Goal: Task Accomplishment & Management: Complete application form

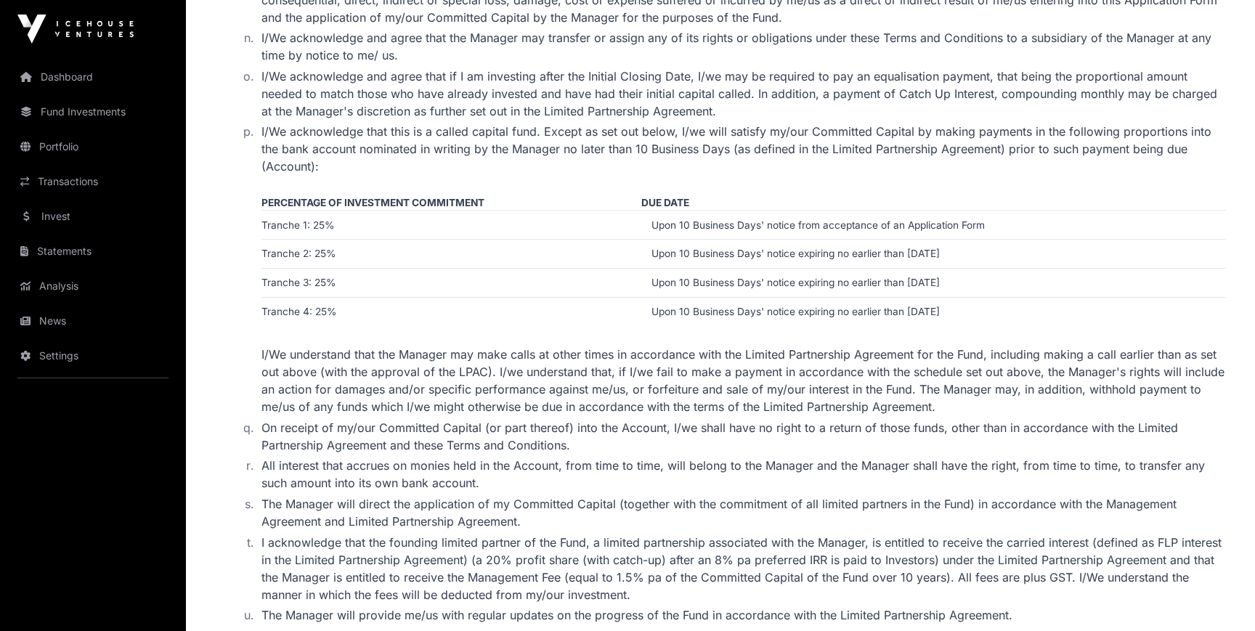
scroll to position [2339, 0]
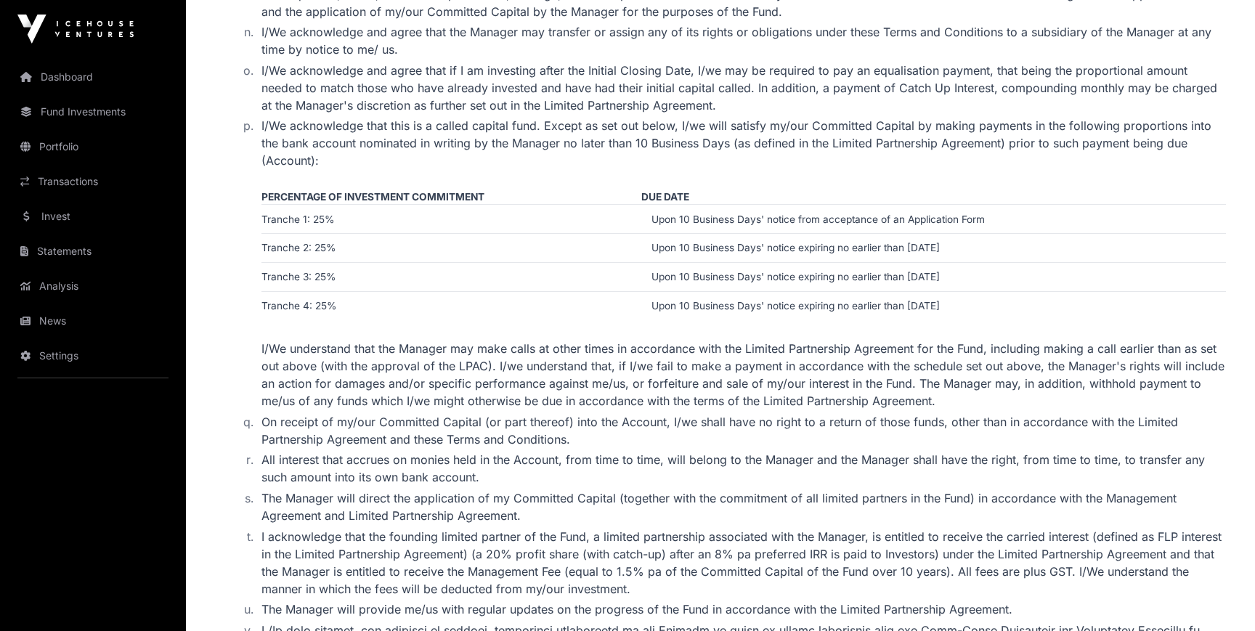
click at [994, 235] on td "Upon 10 Business Days' notice expiring no earlier than [DATE]" at bounding box center [933, 248] width 585 height 29
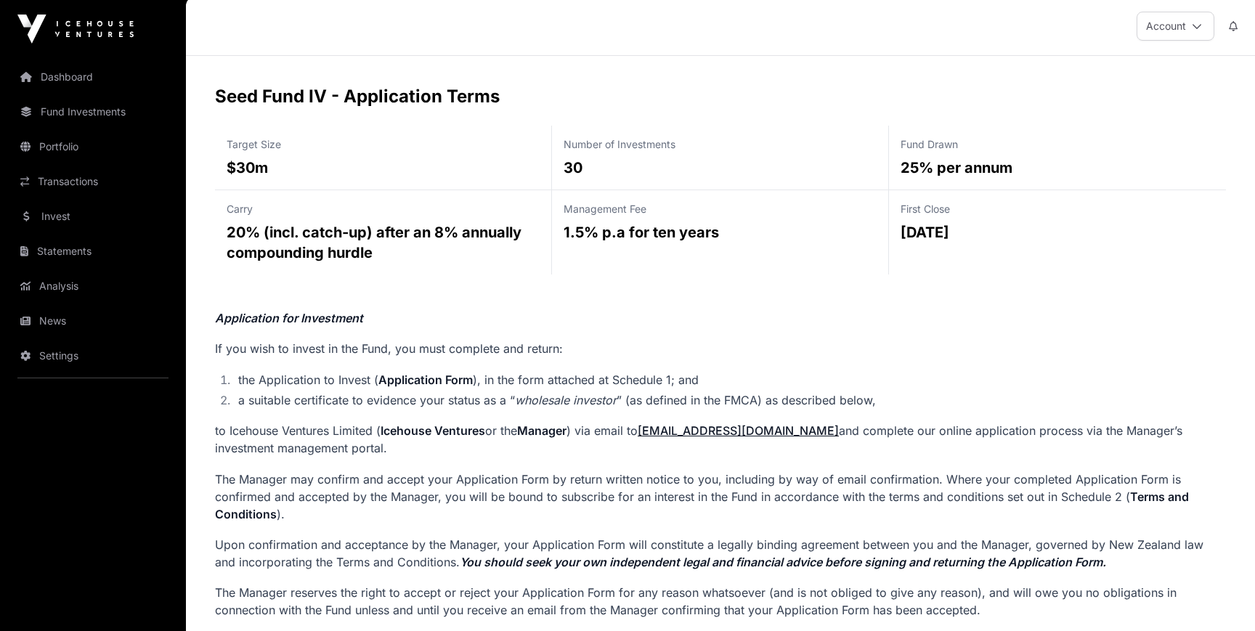
scroll to position [0, 0]
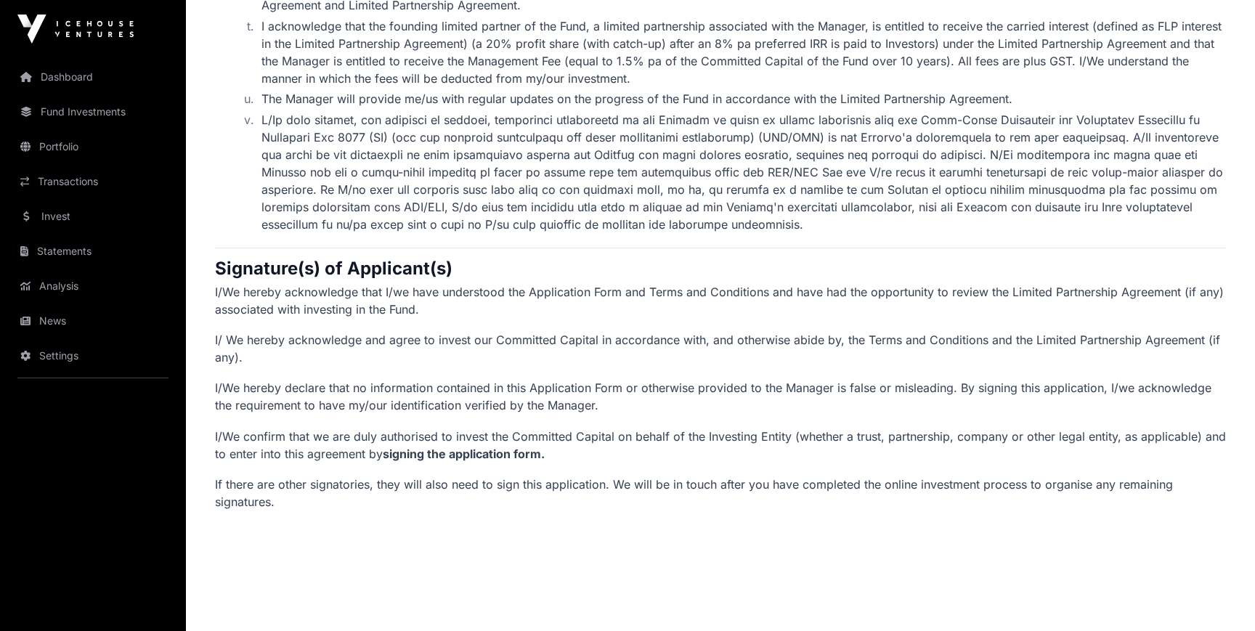
scroll to position [2891, 0]
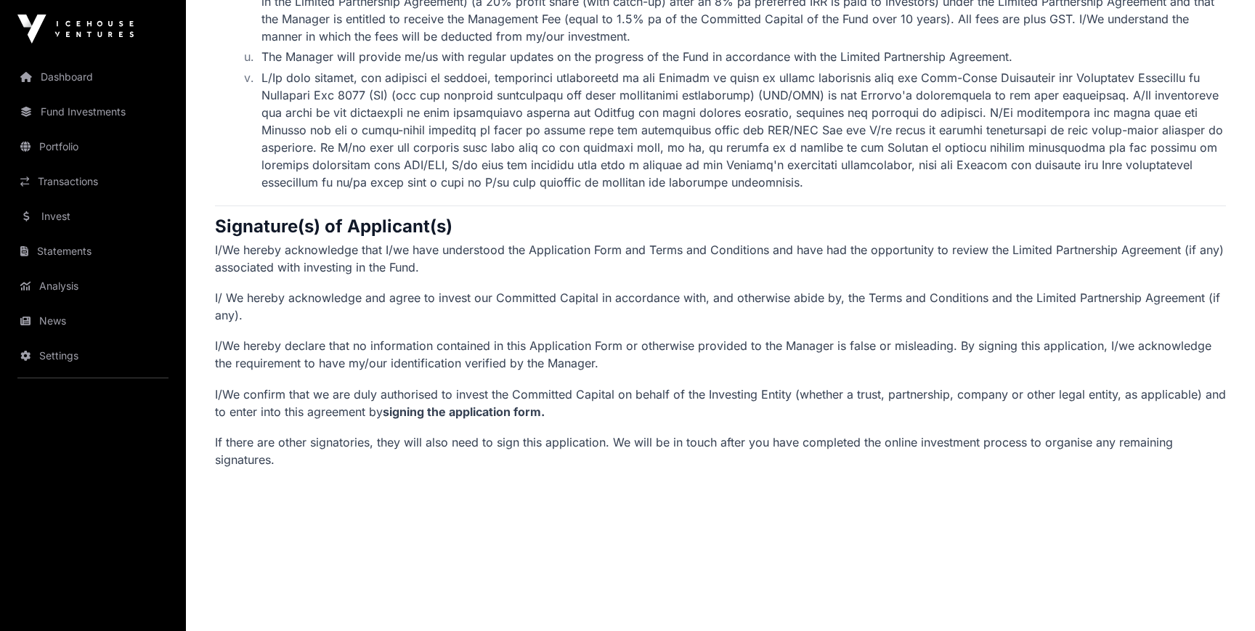
drag, startPoint x: 216, startPoint y: 95, endPoint x: 665, endPoint y: 482, distance: 592.4
copy div "Lore Ipsu DO - Sitametcons Adipi Elitse Doei $90t Incidi ut Laboreetdol 52 Magn…"
click at [513, 243] on p "I/We hereby acknowledge that I/we have understood the Application Form and Term…" at bounding box center [720, 258] width 1011 height 35
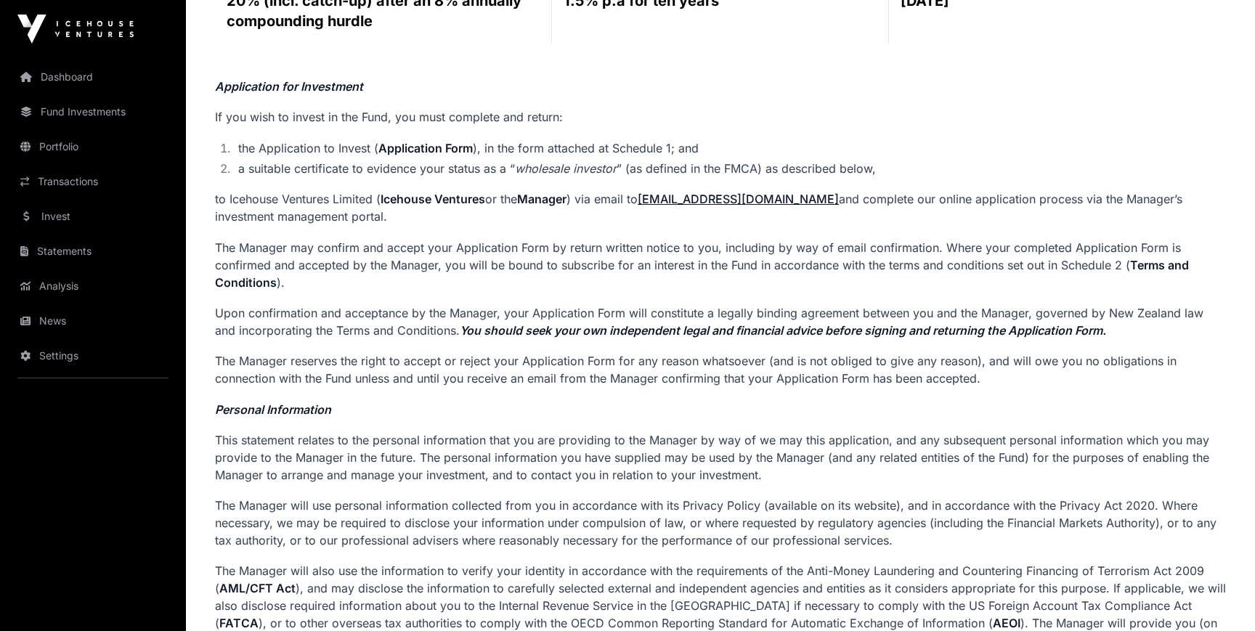
scroll to position [0, 0]
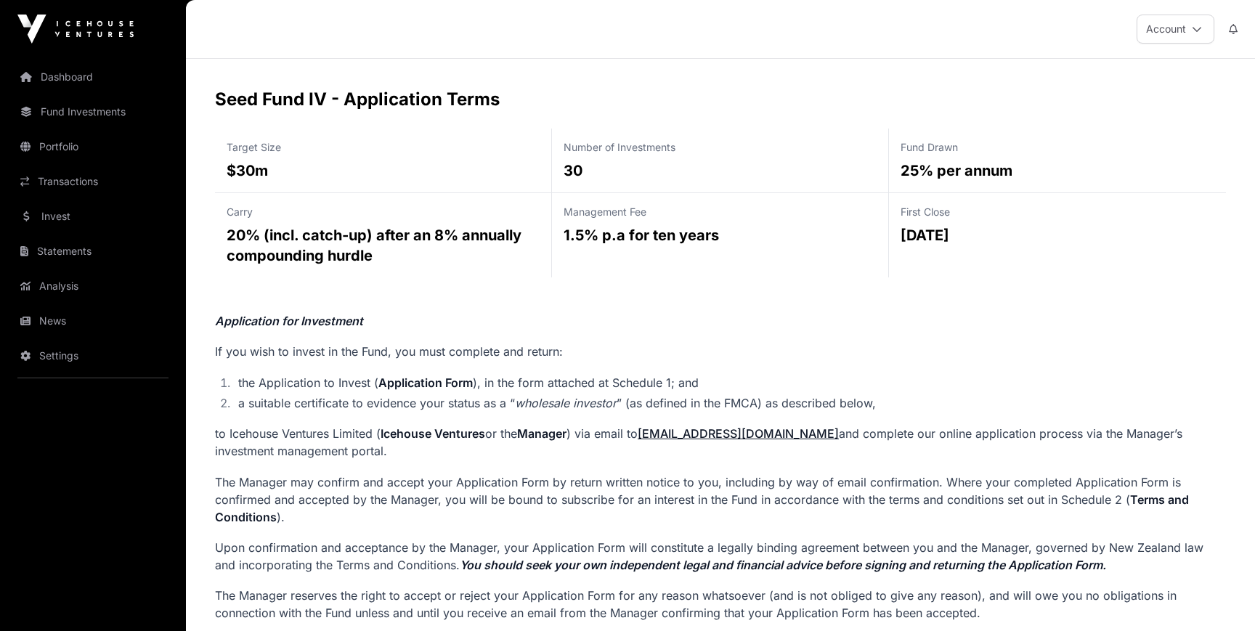
click at [97, 172] on link "Transactions" at bounding box center [93, 182] width 163 height 32
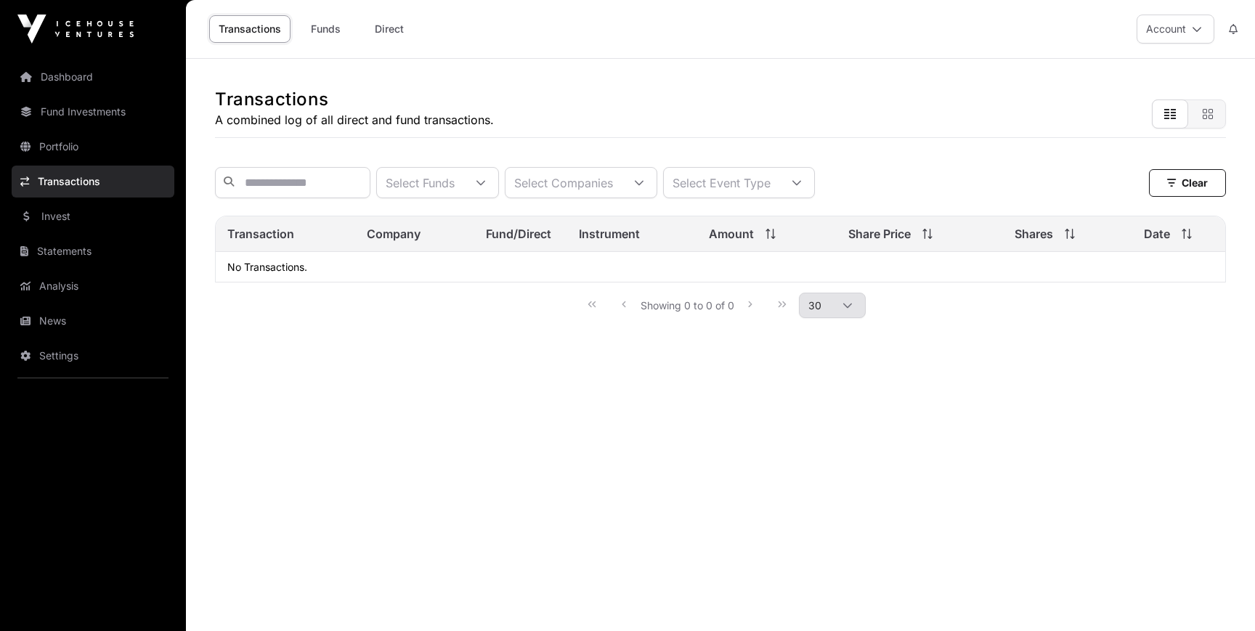
click at [92, 217] on link "Invest" at bounding box center [93, 217] width 163 height 32
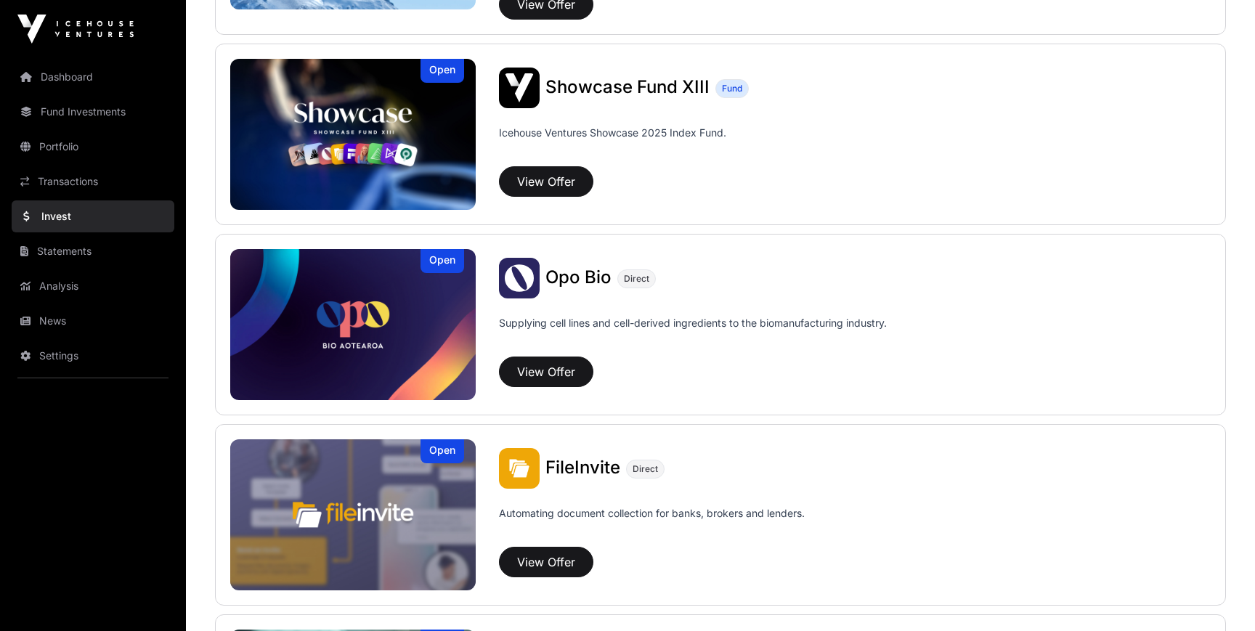
scroll to position [509, 0]
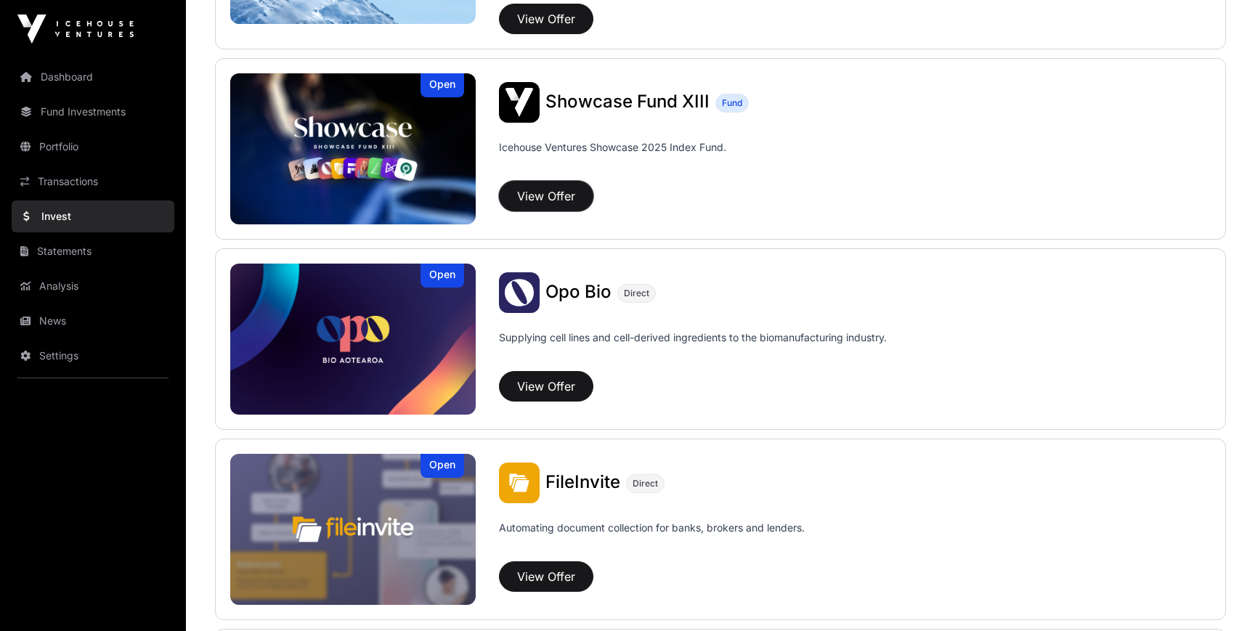
click at [553, 198] on button "View Offer" at bounding box center [546, 196] width 94 height 31
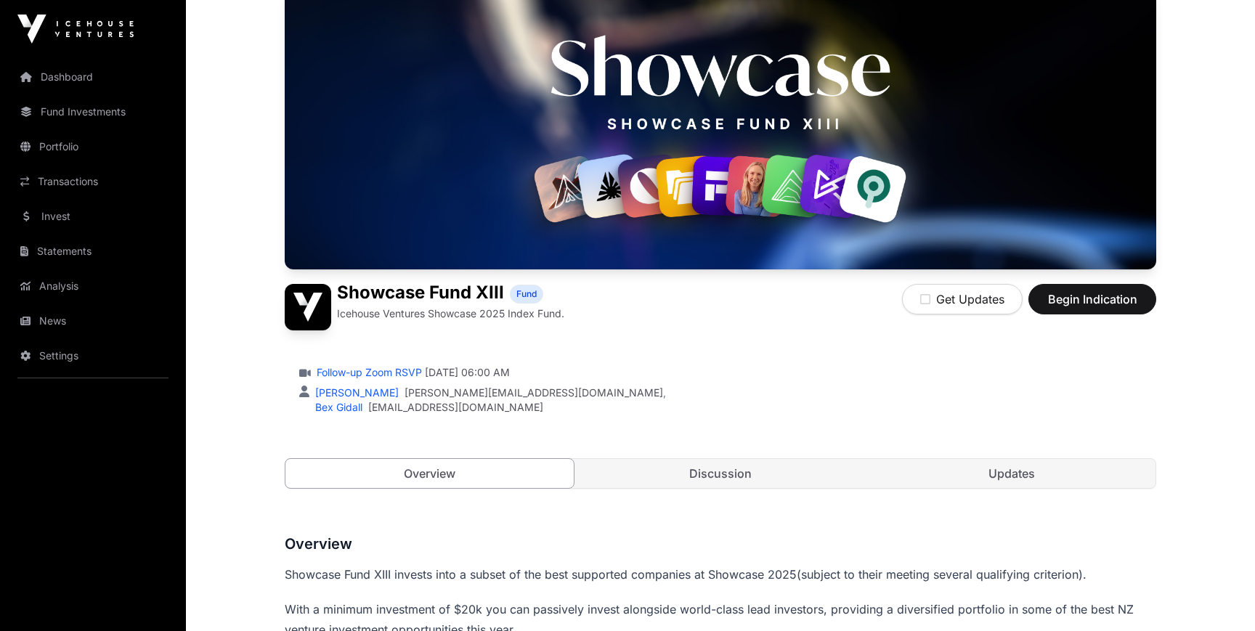
scroll to position [134, 0]
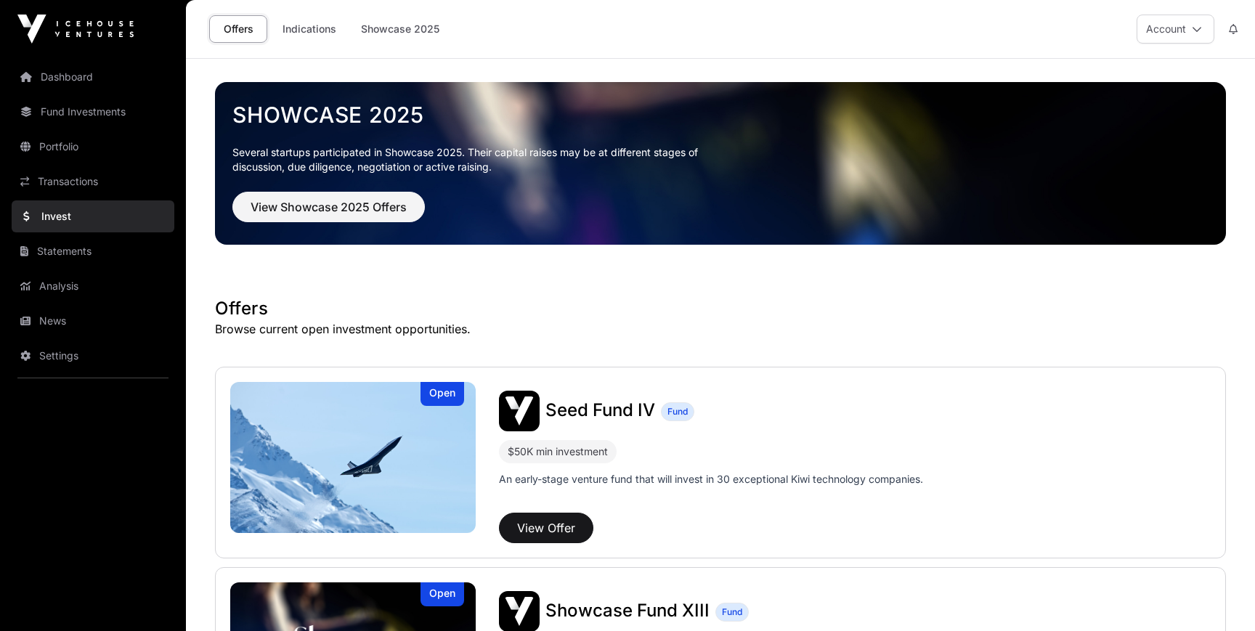
click at [314, 40] on link "Indications" at bounding box center [309, 29] width 73 height 28
